Goal: Go to known website: Go to known website

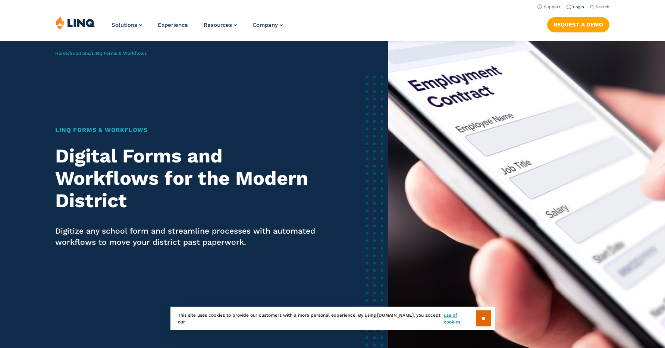
click at [573, 4] on link "Login" at bounding box center [575, 6] width 18 height 5
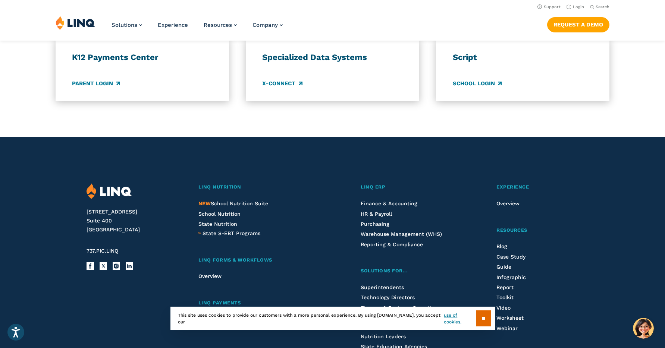
scroll to position [575, 0]
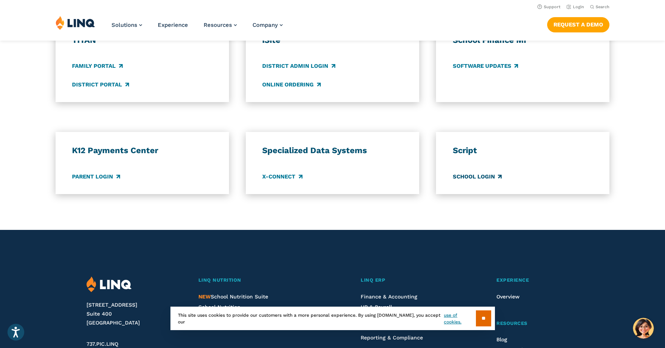
click at [473, 174] on link "School Login" at bounding box center [477, 177] width 49 height 8
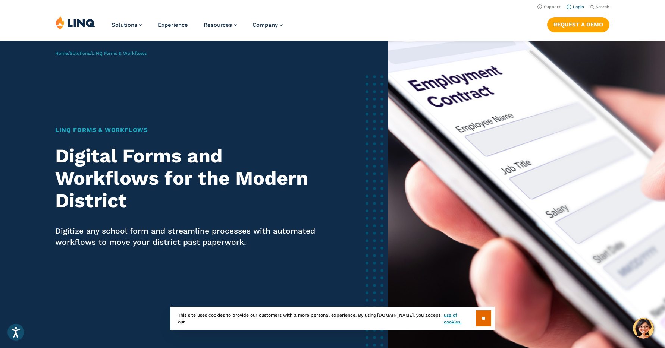
click at [580, 6] on link "Login" at bounding box center [575, 6] width 18 height 5
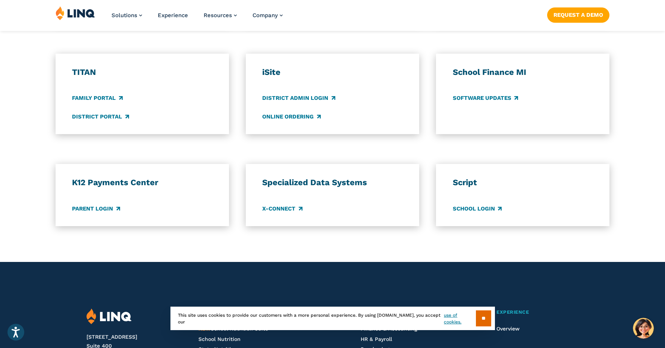
scroll to position [627, 0]
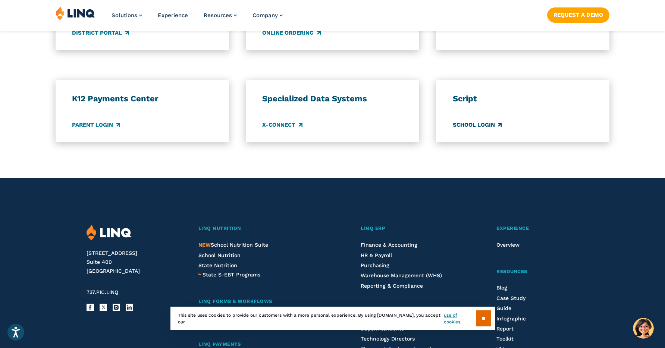
click at [466, 126] on link "School Login" at bounding box center [477, 125] width 49 height 8
